Goal: Transaction & Acquisition: Purchase product/service

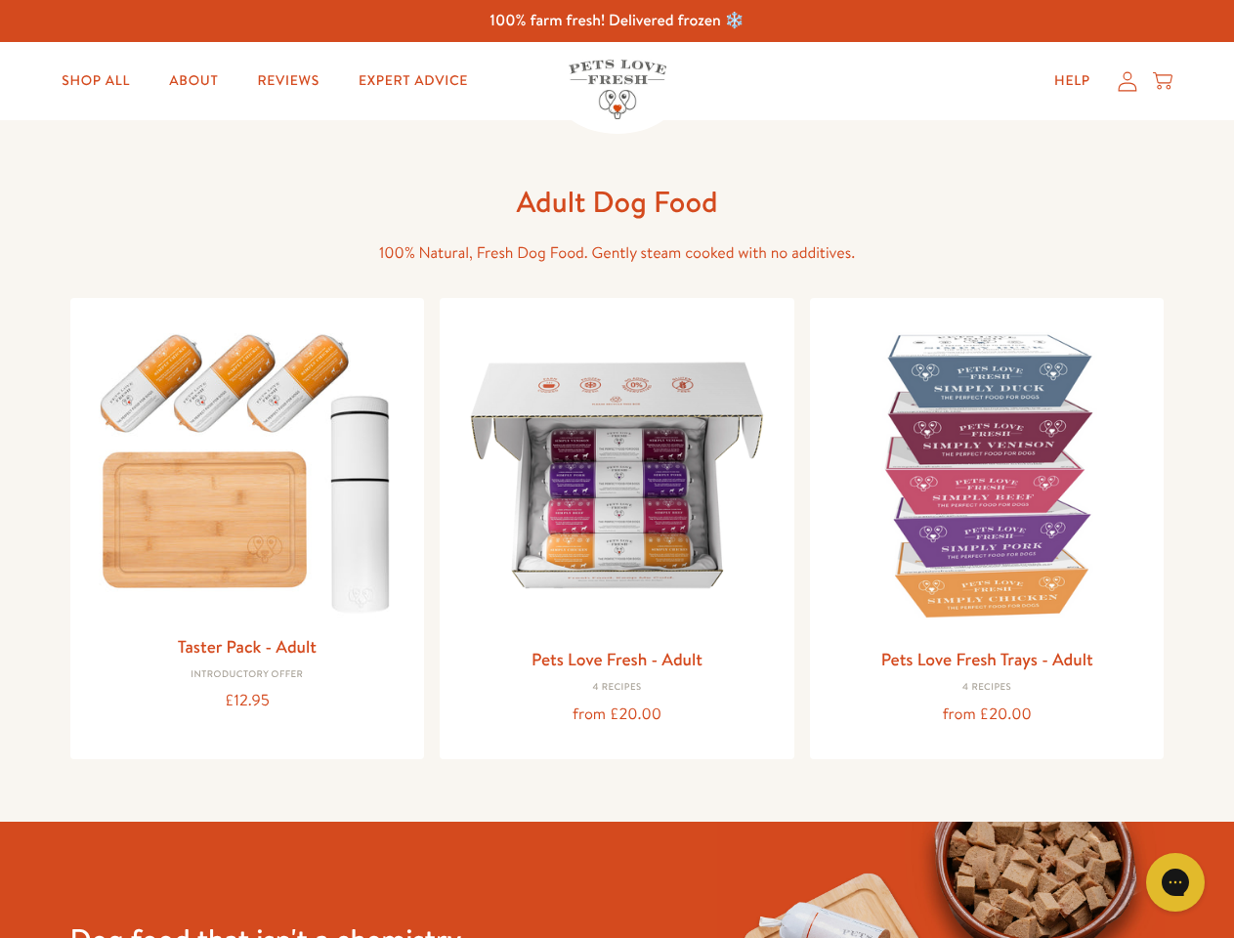
click at [1175, 882] on icon "Gorgias live chat" at bounding box center [1175, 881] width 19 height 19
